Goal: Task Accomplishment & Management: Manage account settings

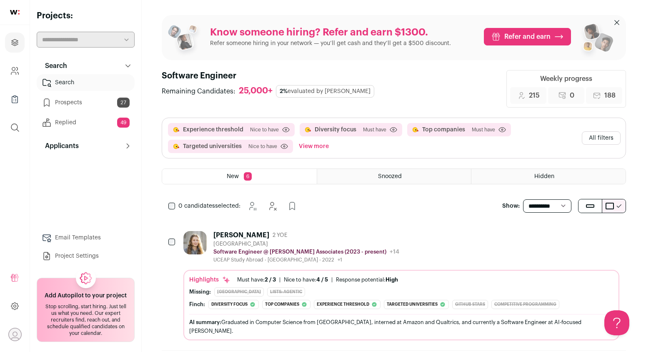
click at [287, 237] on div "[PERSON_NAME] 2 YOE" at bounding box center [306, 235] width 186 height 8
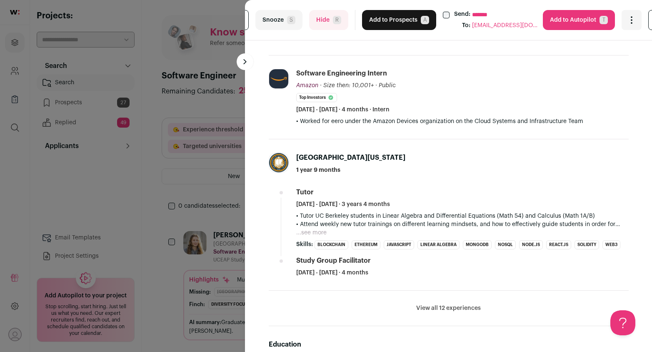
scroll to position [271, 0]
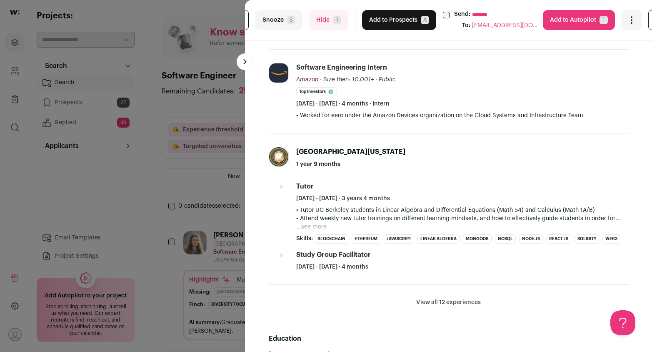
click at [326, 25] on button "Hide R" at bounding box center [328, 20] width 39 height 20
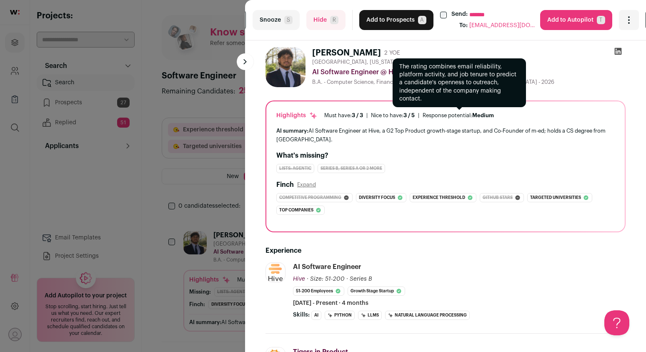
scroll to position [0, 0]
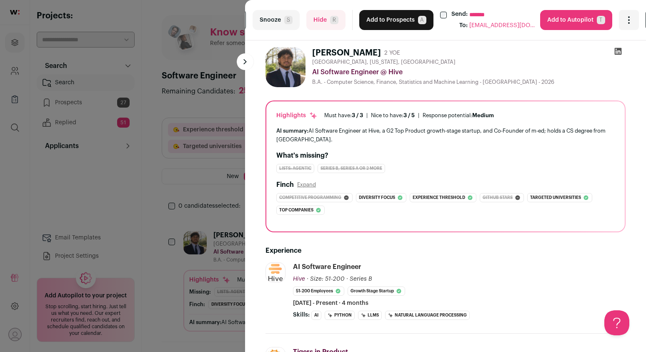
click at [396, 22] on button "Add to Prospects A" at bounding box center [396, 20] width 74 height 20
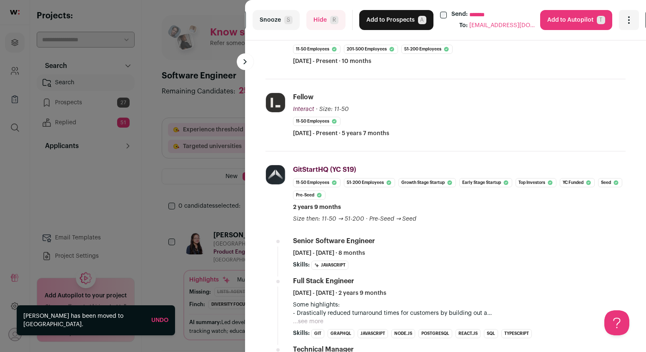
scroll to position [177, 0]
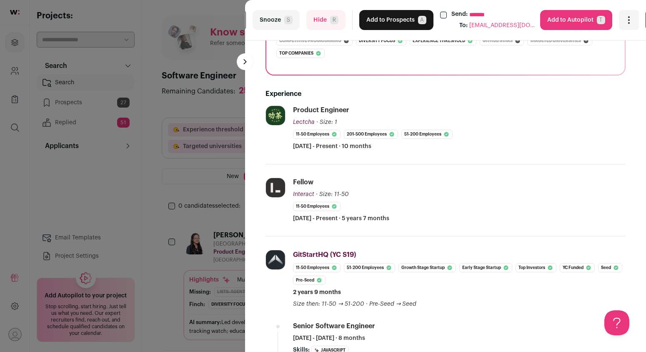
click at [312, 27] on button "Hide R" at bounding box center [325, 20] width 39 height 20
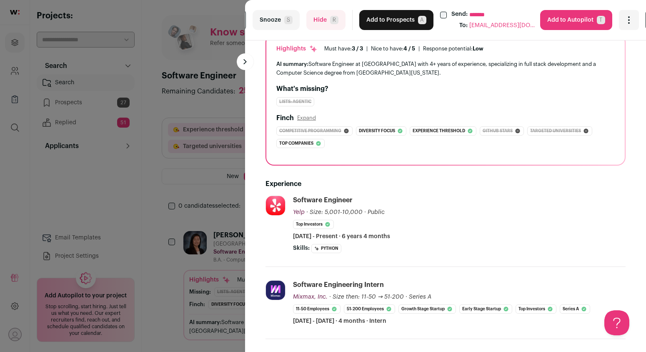
scroll to position [15, 0]
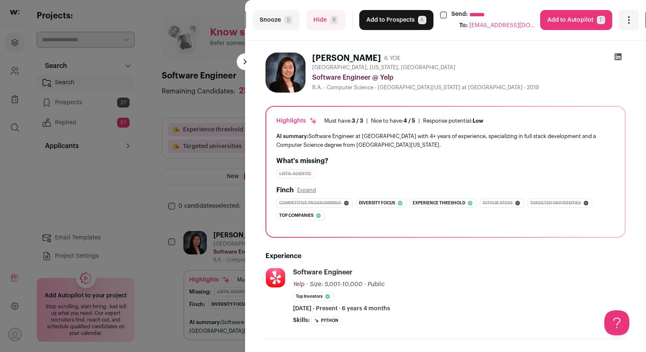
click at [330, 18] on span "R" at bounding box center [334, 20] width 8 height 8
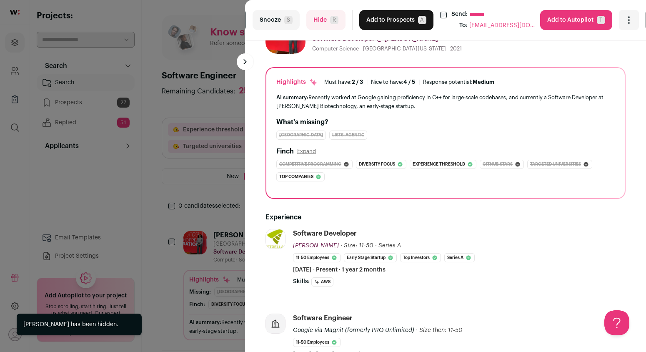
scroll to position [32, 0]
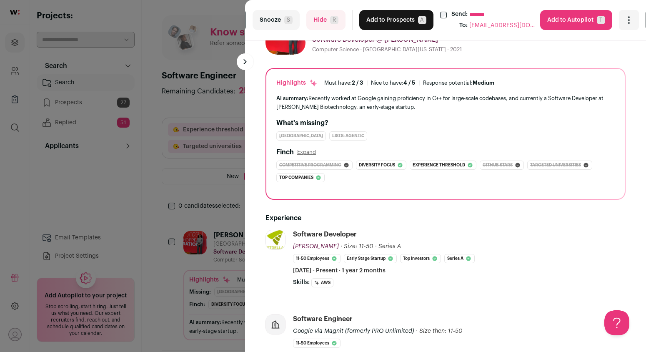
click at [306, 15] on button "Hide R" at bounding box center [325, 20] width 39 height 20
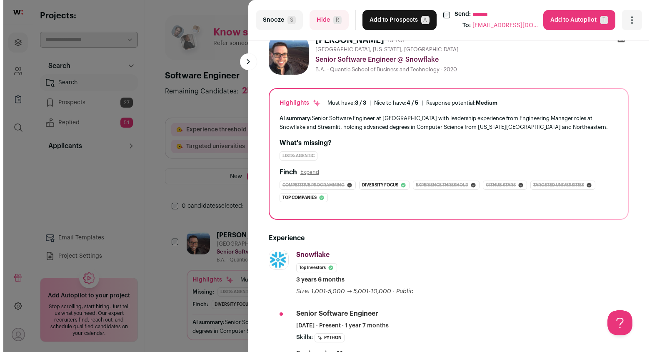
scroll to position [64, 0]
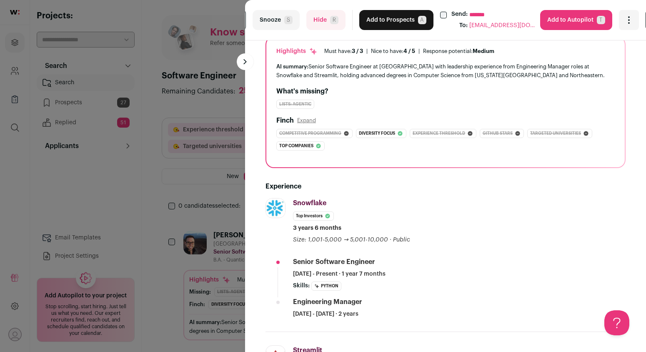
click at [384, 22] on button "Add to Prospects A" at bounding box center [396, 20] width 74 height 20
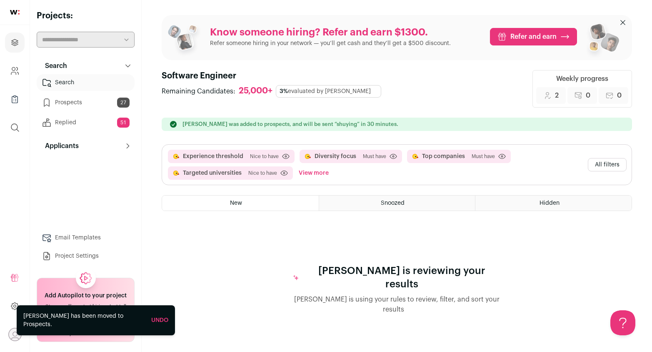
scroll to position [0, 0]
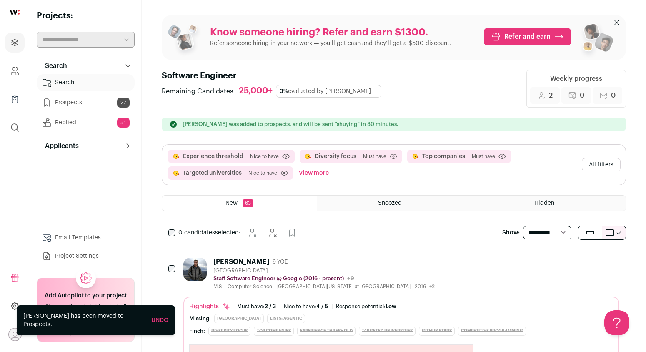
click at [307, 170] on button "View more" at bounding box center [313, 172] width 33 height 13
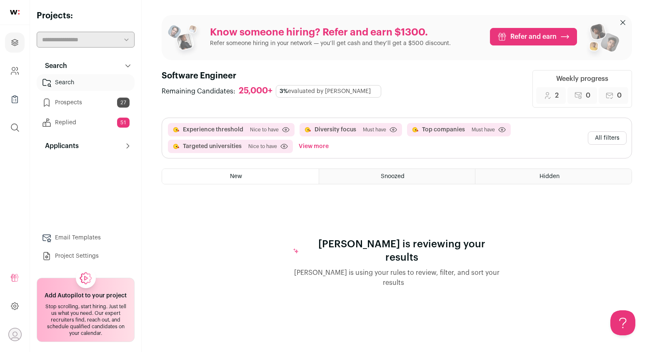
click at [312, 144] on button "View more" at bounding box center [313, 146] width 33 height 13
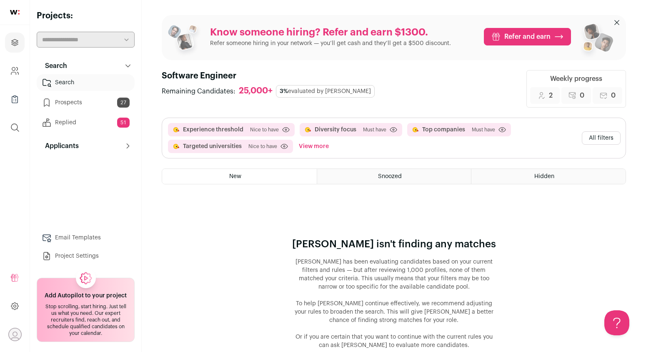
click at [327, 146] on button "View more" at bounding box center [313, 146] width 33 height 13
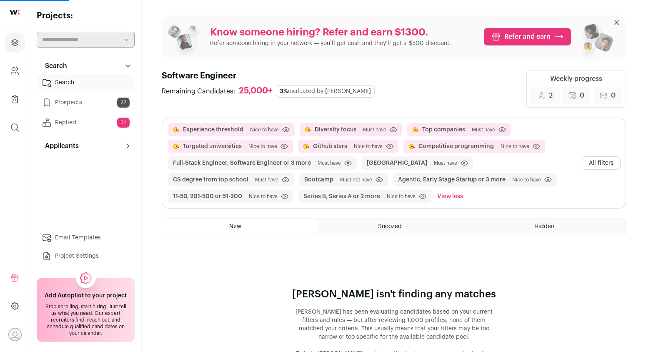
click at [444, 130] on button "Top companies" at bounding box center [443, 129] width 43 height 8
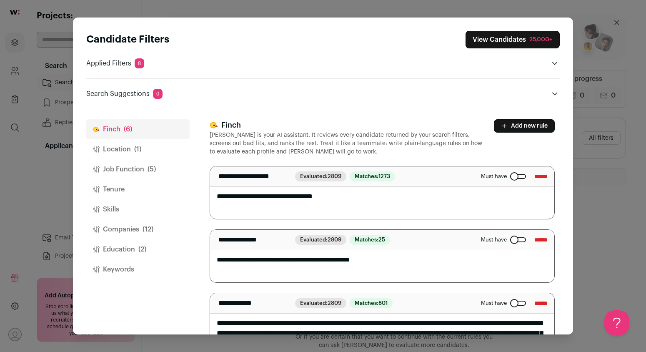
drag, startPoint x: 337, startPoint y: 204, endPoint x: 422, endPoint y: 205, distance: 84.6
drag, startPoint x: 338, startPoint y: 204, endPoint x: 396, endPoint y: 204, distance: 57.9
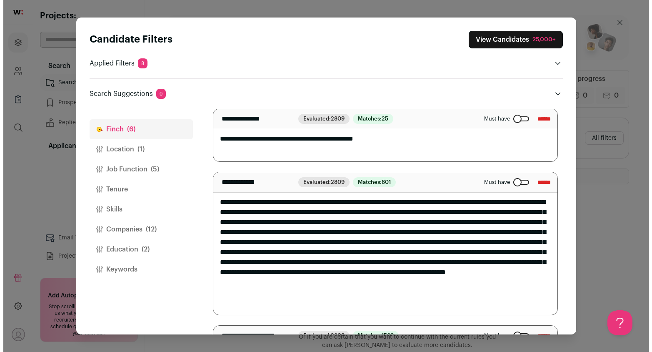
scroll to position [122, 0]
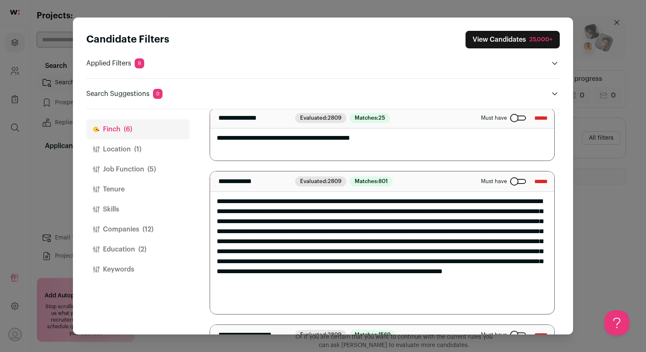
drag, startPoint x: 316, startPoint y: 201, endPoint x: 199, endPoint y: 189, distance: 118.1
click at [189, 183] on div "[PERSON_NAME] (6) Location (1) Job Function (5) Tenure Skills Companies (12) Ed…" at bounding box center [322, 221] width 473 height 225
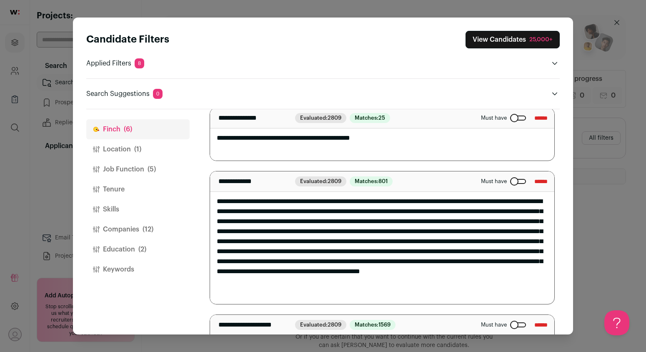
click at [265, 201] on textarea "**********" at bounding box center [379, 237] width 338 height 132
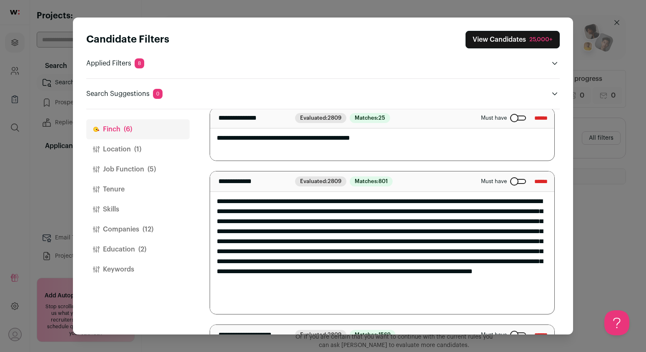
click at [482, 302] on textarea "**********" at bounding box center [379, 242] width 338 height 142
type textarea "**********"
click at [562, 273] on div "Candidate Filters View Candidates 25,000+ Applied Filters 8 Experience threshol…" at bounding box center [323, 175] width 500 height 317
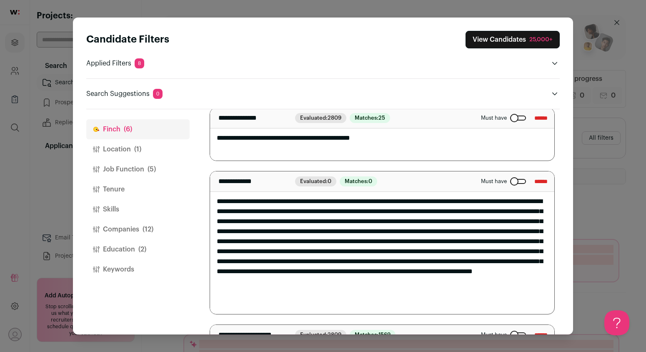
click at [535, 38] on div "25,000+" at bounding box center [540, 39] width 23 height 8
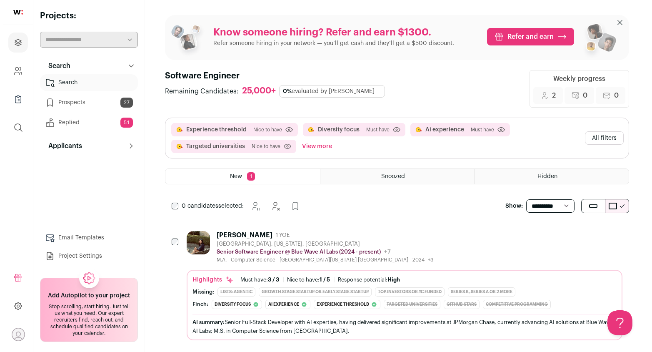
scroll to position [0, 0]
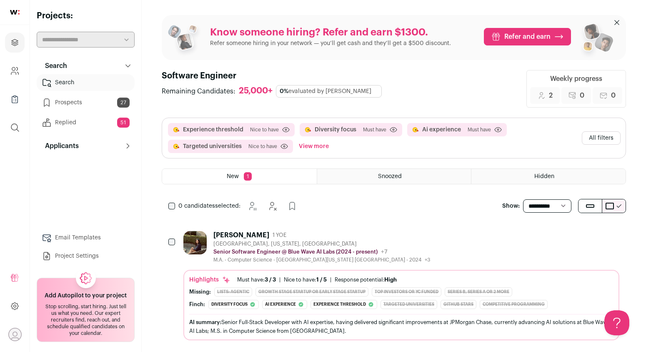
click at [316, 238] on div "[PERSON_NAME] 1 YOE" at bounding box center [321, 235] width 217 height 8
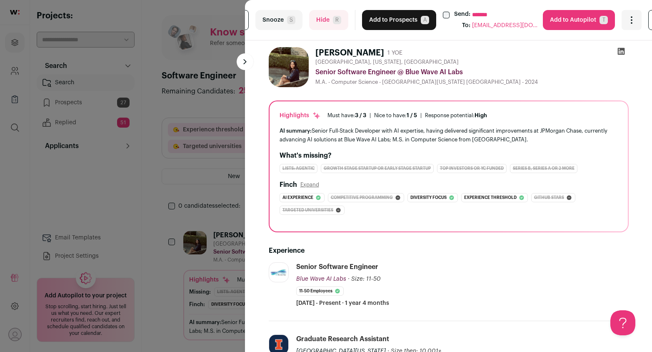
click at [322, 25] on button "Hide R" at bounding box center [328, 20] width 39 height 20
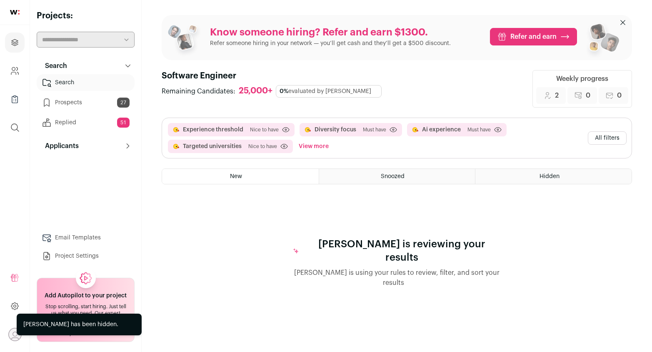
click at [100, 125] on link "Replied 51" at bounding box center [86, 122] width 98 height 17
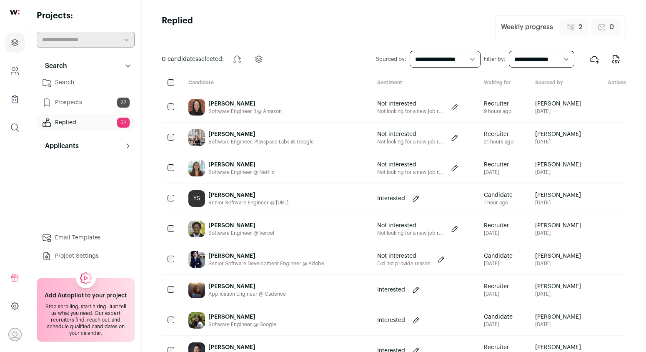
click at [300, 147] on div "[PERSON_NAME] Software Engineer, Playspace Labs @ Google" at bounding box center [276, 137] width 189 height 30
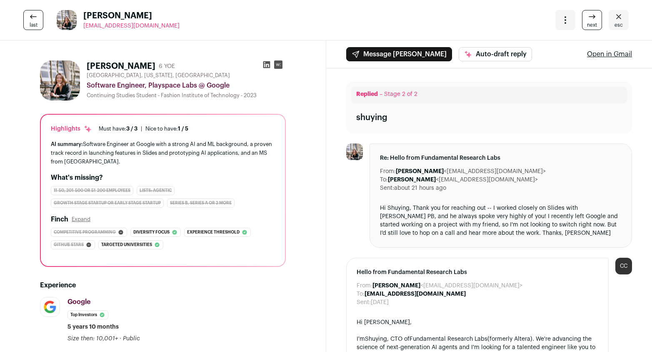
click at [263, 65] on icon at bounding box center [266, 64] width 7 height 7
